Goal: Obtain resource: Obtain resource

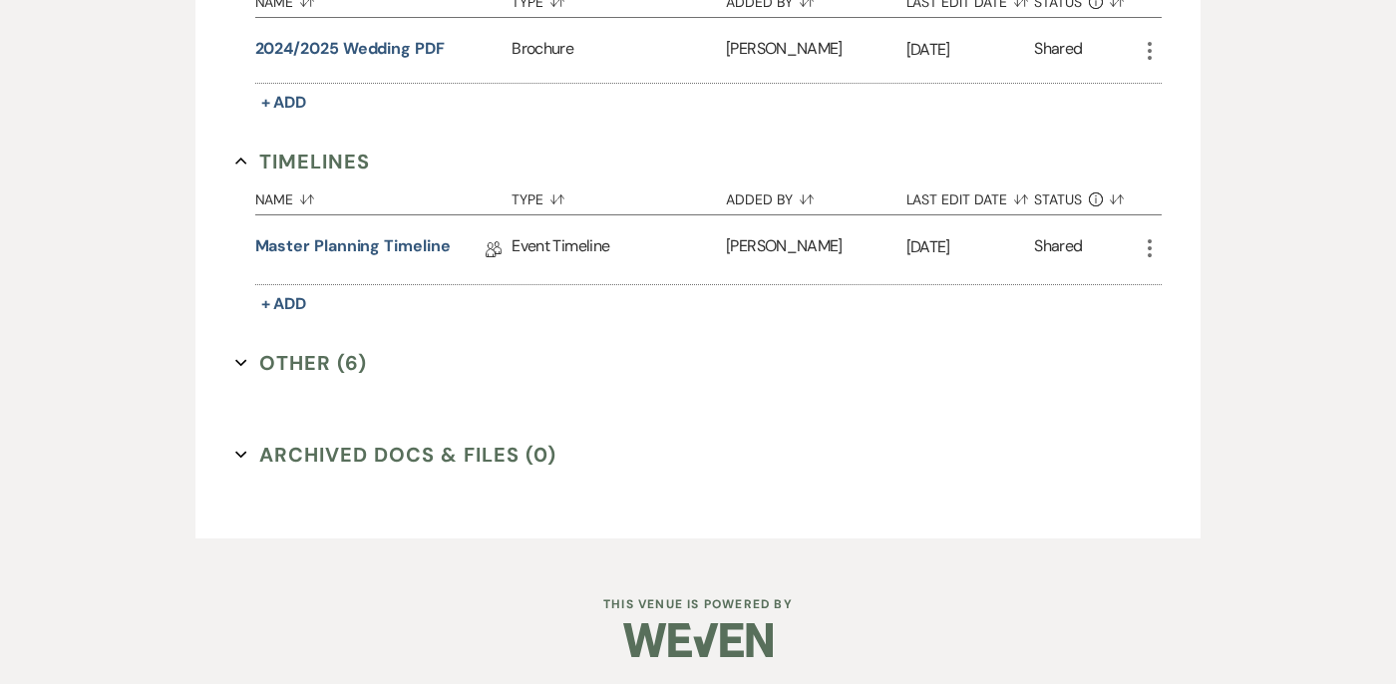
scroll to position [2102, 0]
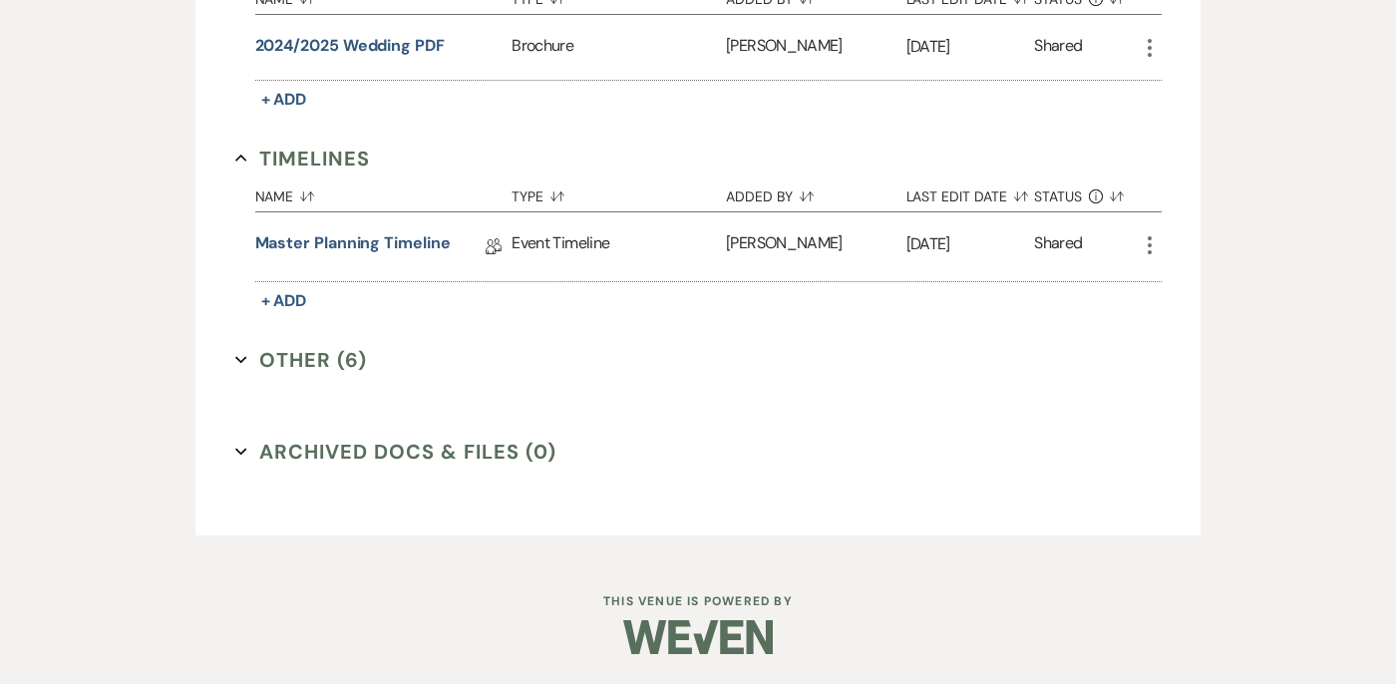
click at [249, 358] on button "Other (6) Expand" at bounding box center [301, 360] width 133 height 30
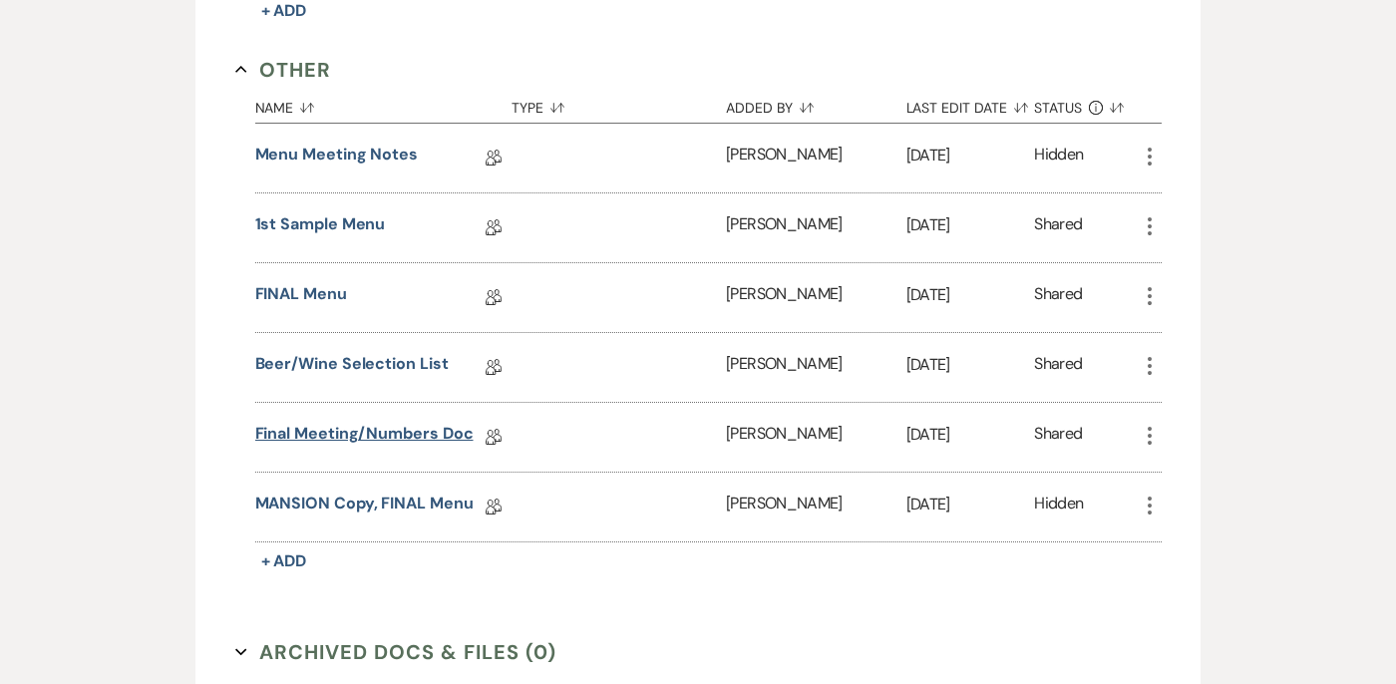
scroll to position [2387, 0]
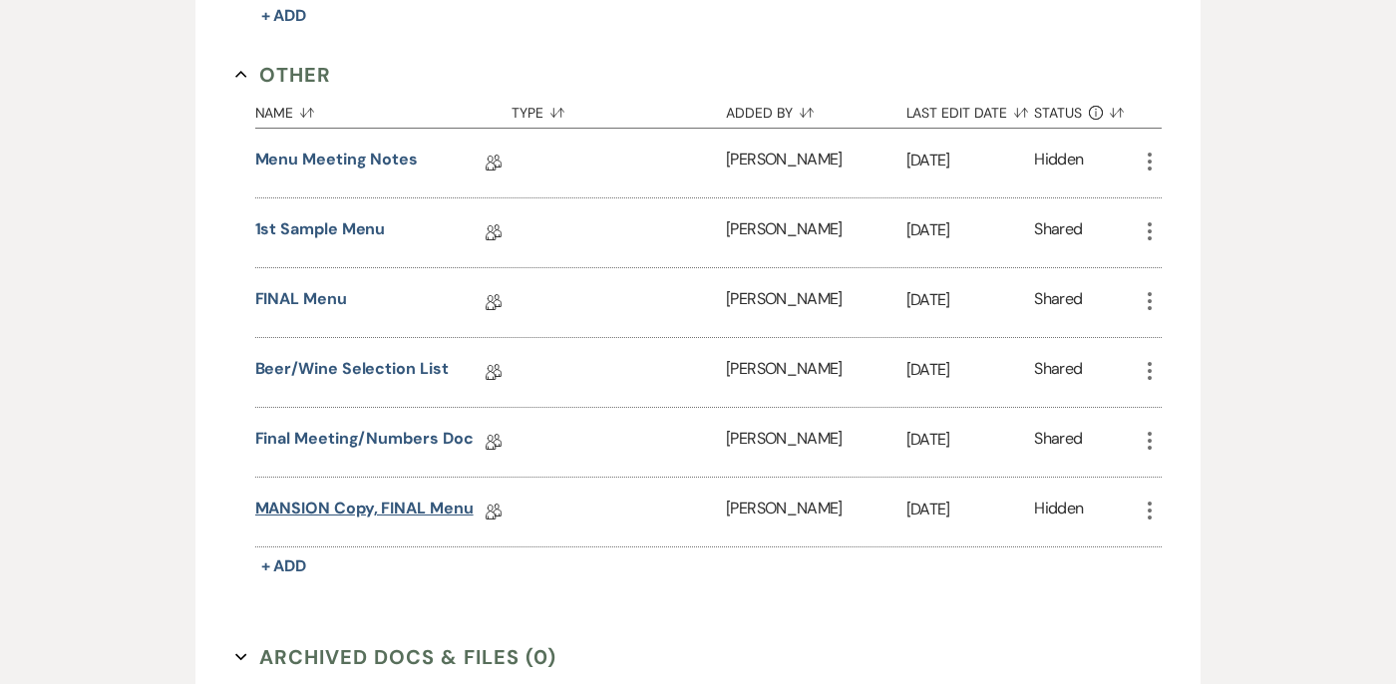
click at [299, 503] on link "MANSION Copy, FINAL Menu" at bounding box center [364, 512] width 218 height 31
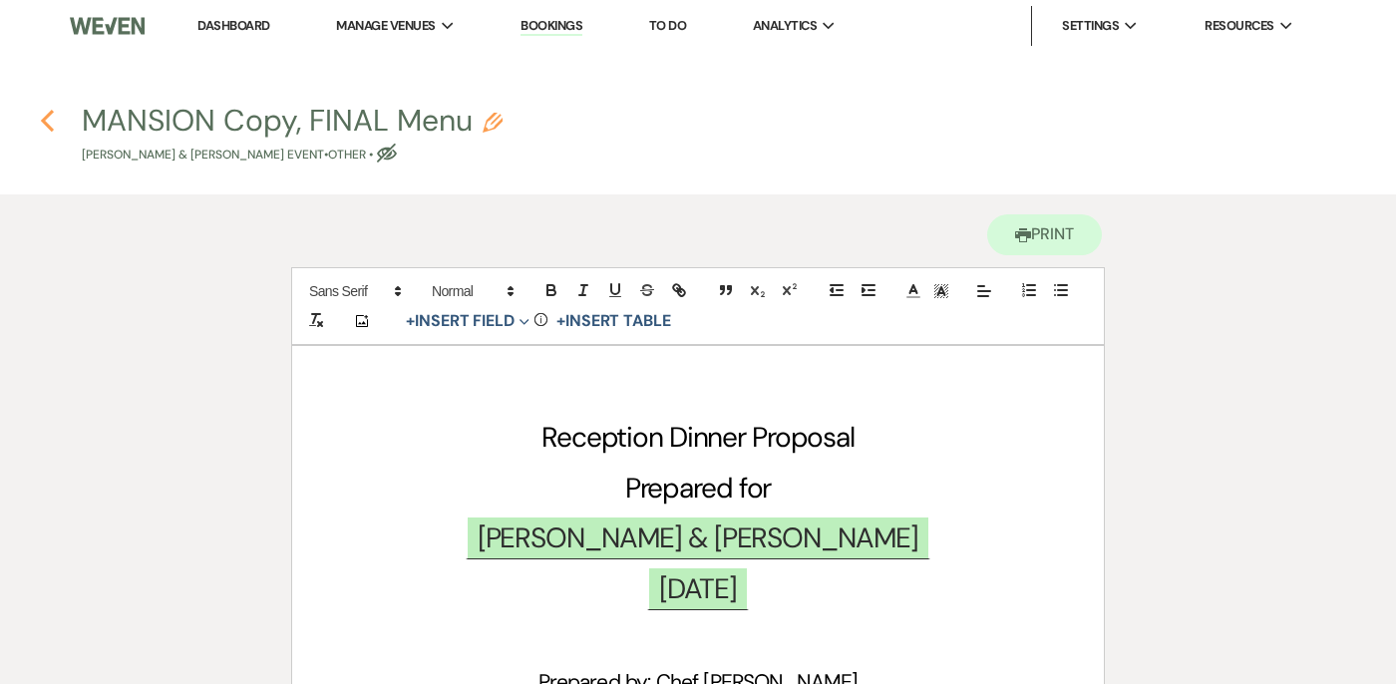
click at [50, 116] on icon "Previous" at bounding box center [47, 121] width 15 height 24
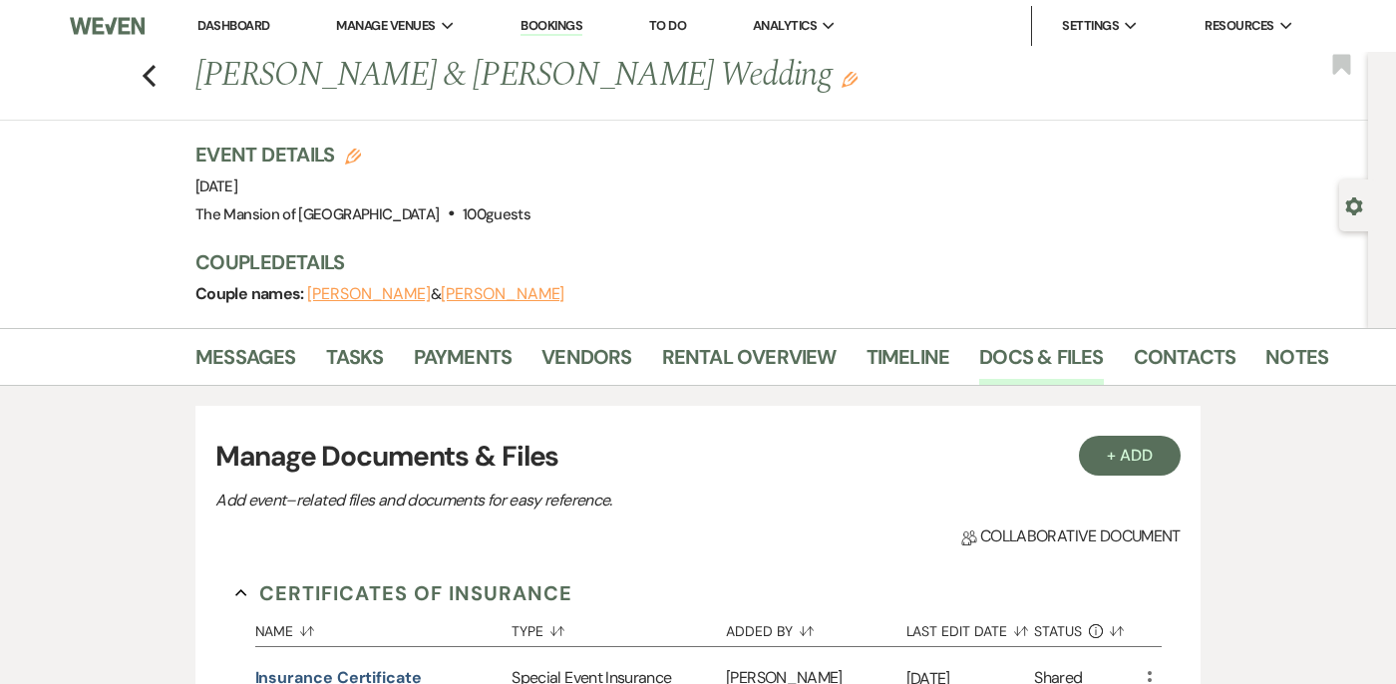
scroll to position [2102, 0]
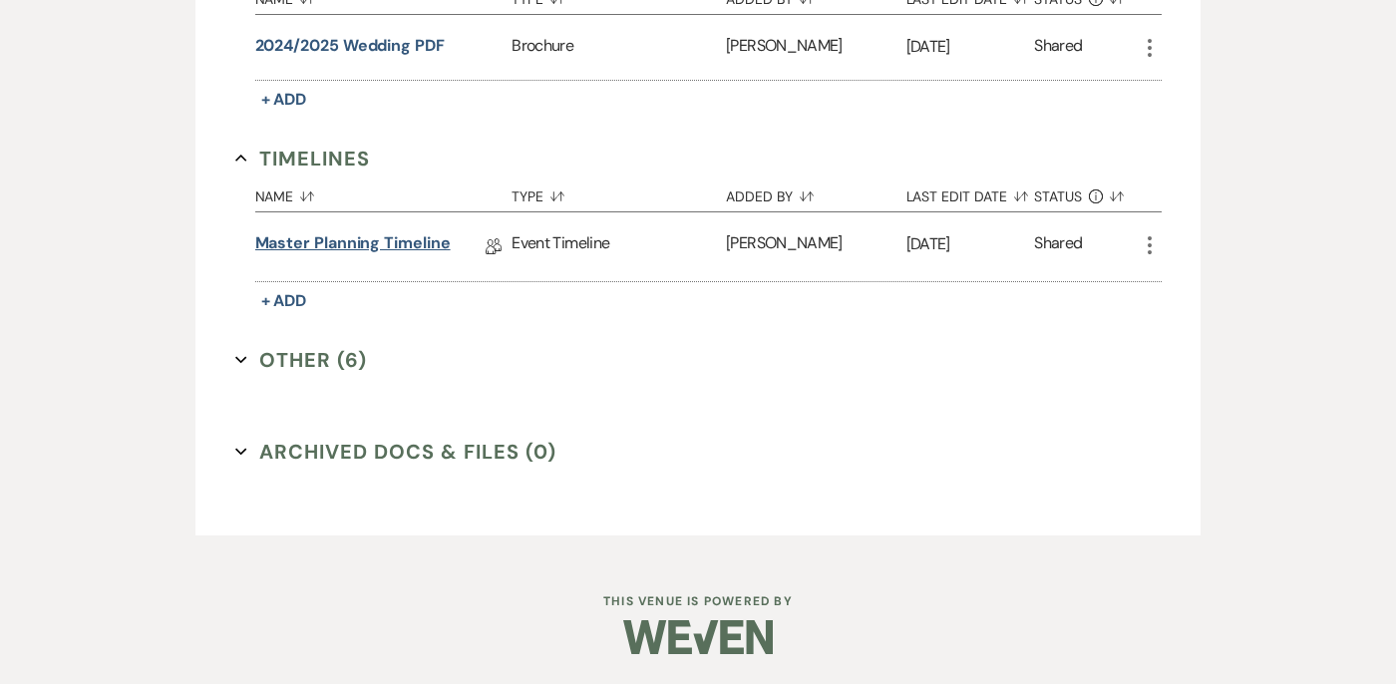
click at [310, 245] on link "Master Planning Timeline" at bounding box center [352, 246] width 195 height 31
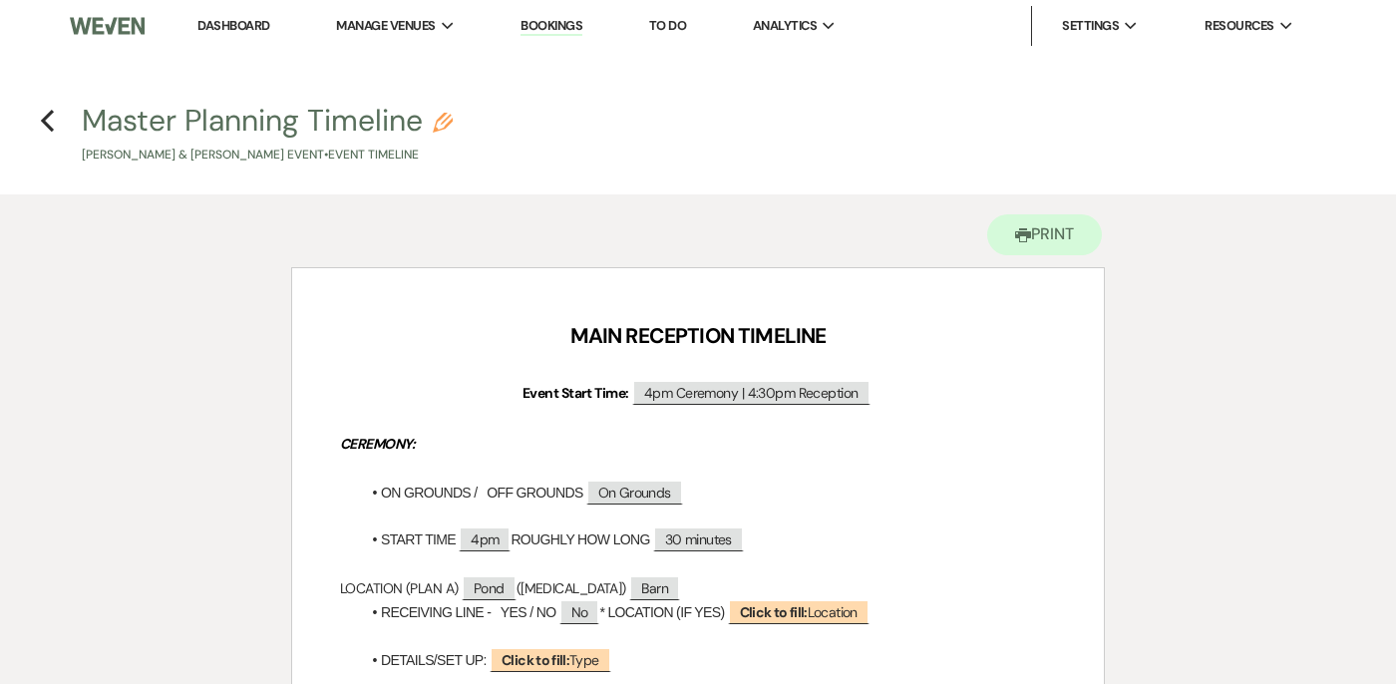
click at [55, 120] on h4 "Previous Master Planning Timeline Pencil [PERSON_NAME] & [PERSON_NAME] Event • …" at bounding box center [698, 132] width 1396 height 65
click at [51, 119] on icon "Previous" at bounding box center [47, 121] width 15 height 24
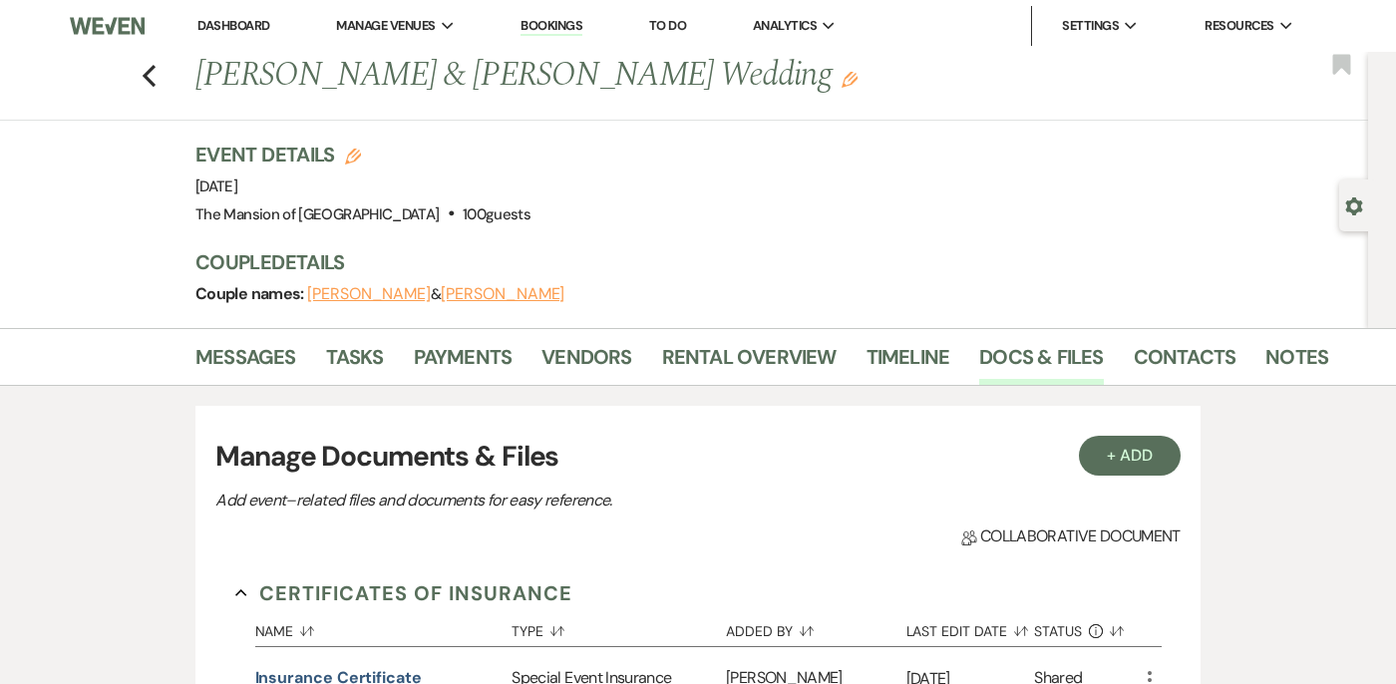
scroll to position [2102, 0]
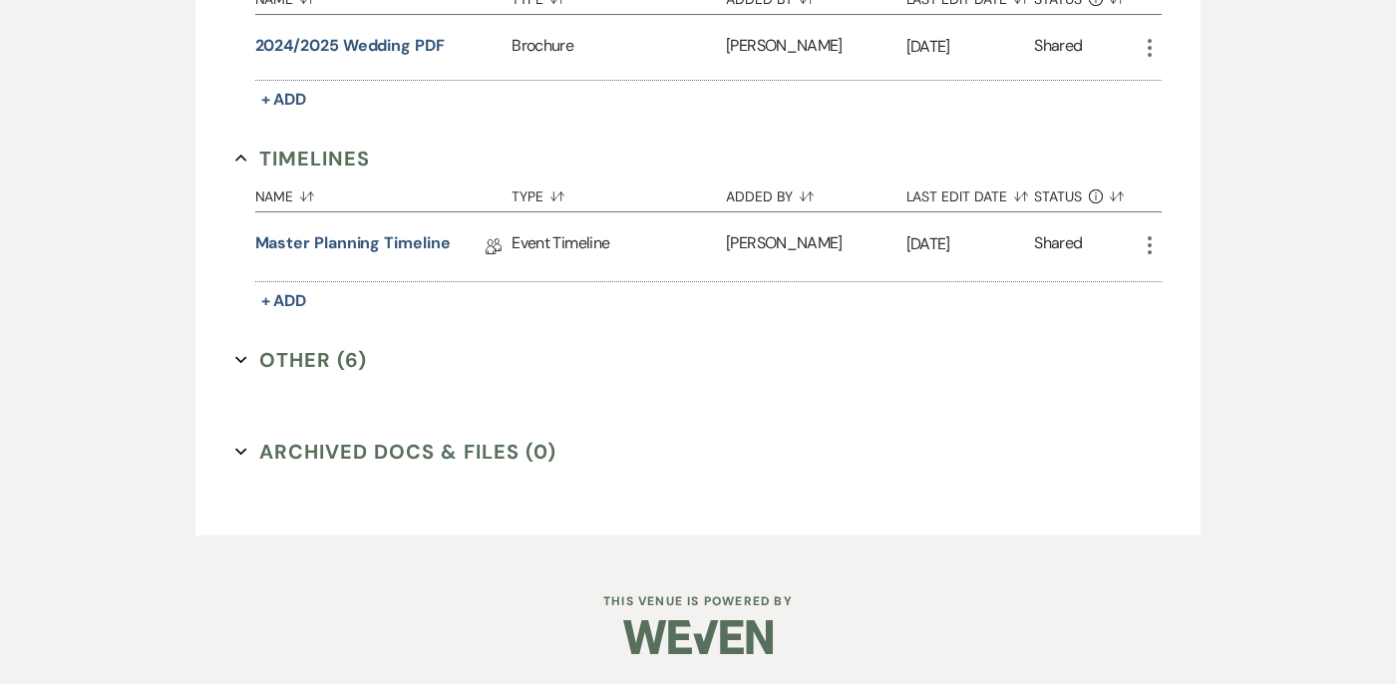
click at [249, 356] on button "Other (6) Expand" at bounding box center [301, 360] width 133 height 30
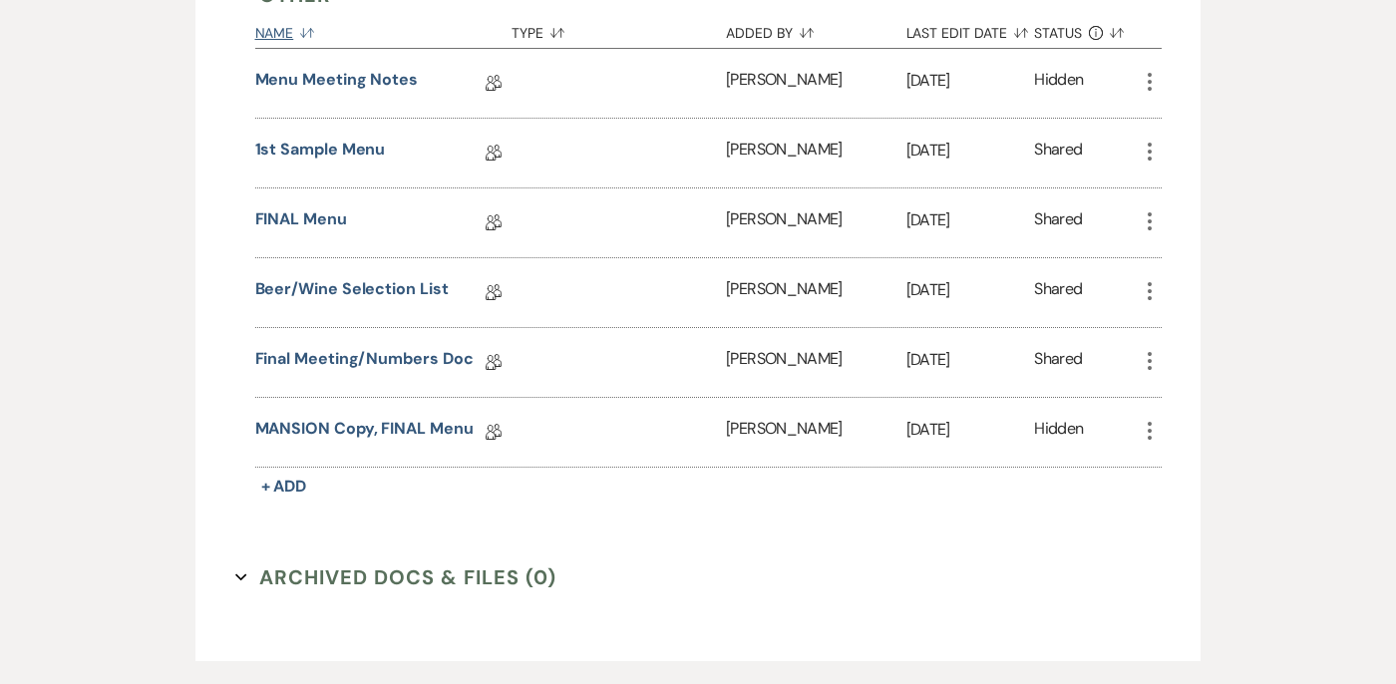
scroll to position [2592, 0]
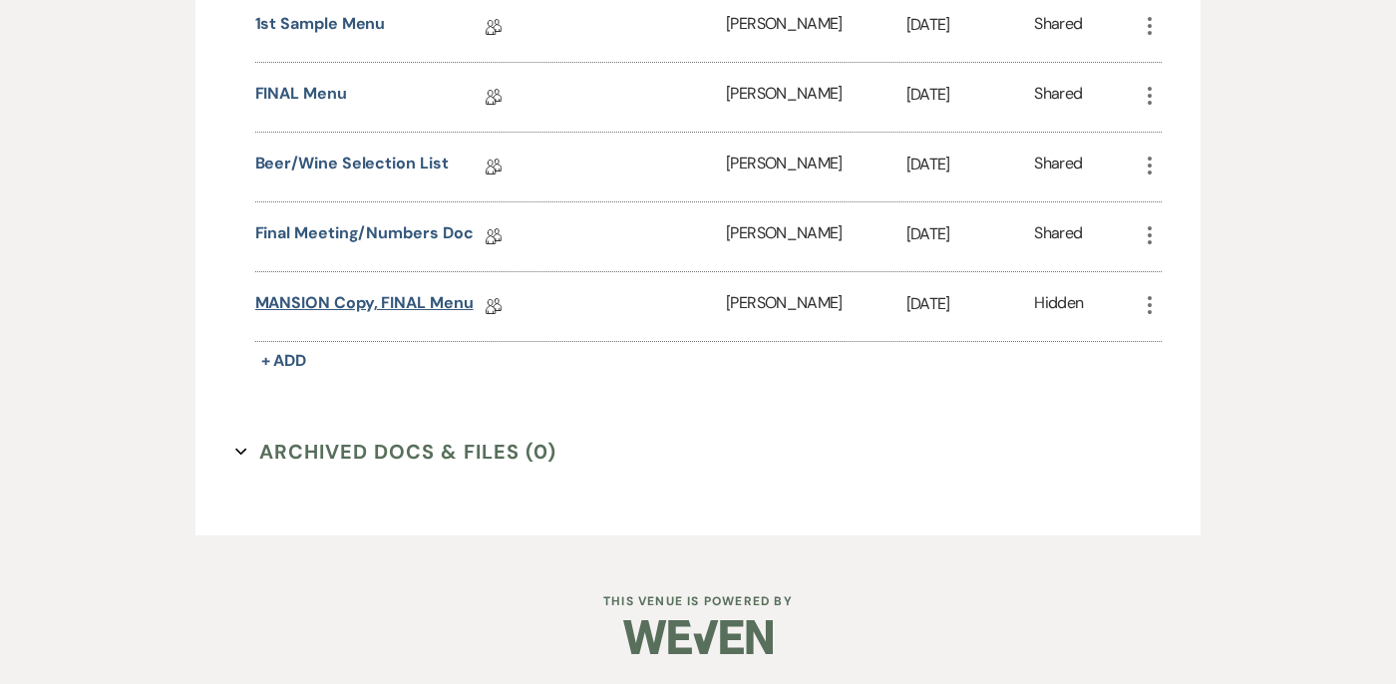
click at [296, 302] on link "MANSION Copy, FINAL Menu" at bounding box center [364, 306] width 218 height 31
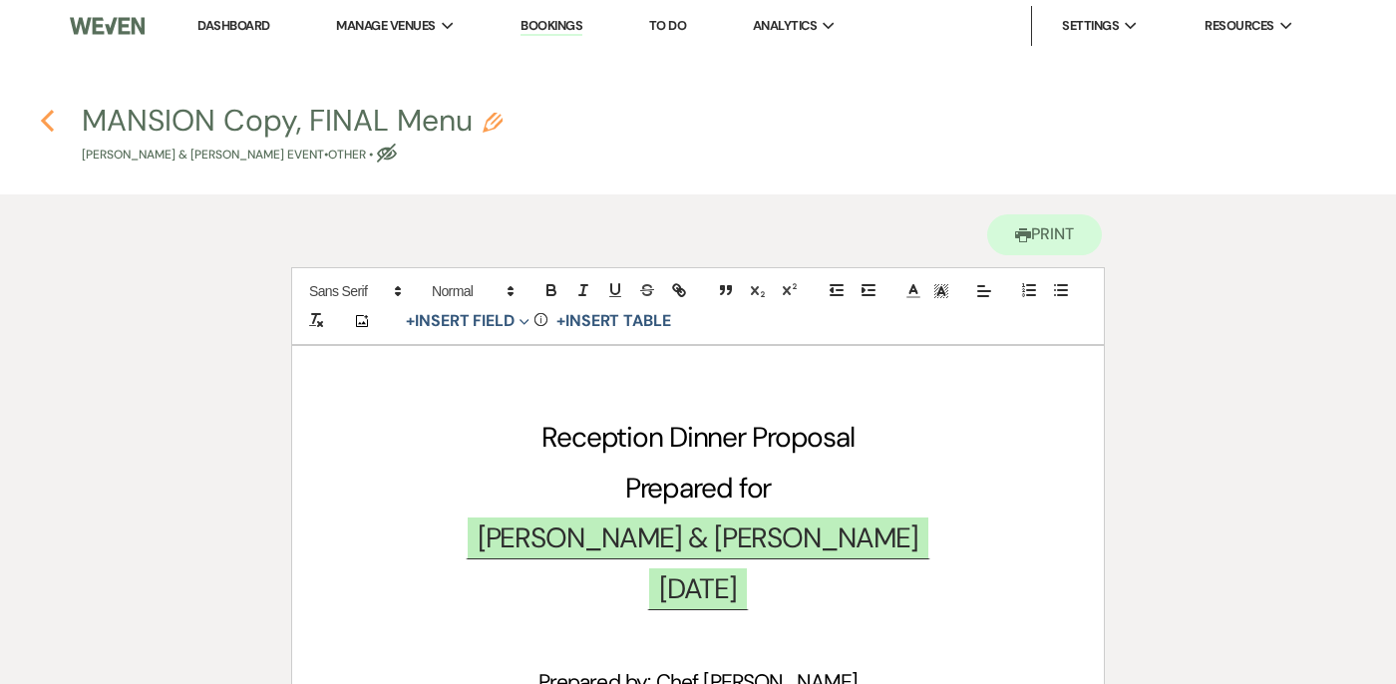
click at [52, 116] on icon "Previous" at bounding box center [47, 121] width 15 height 24
